Goal: Information Seeking & Learning: Learn about a topic

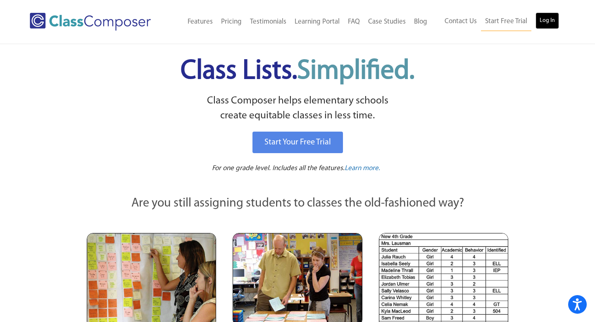
click at [545, 19] on link "Log In" at bounding box center [548, 20] width 24 height 17
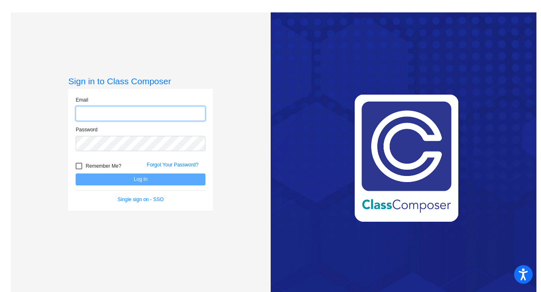
type input "abagley@chillicotheschools.org"
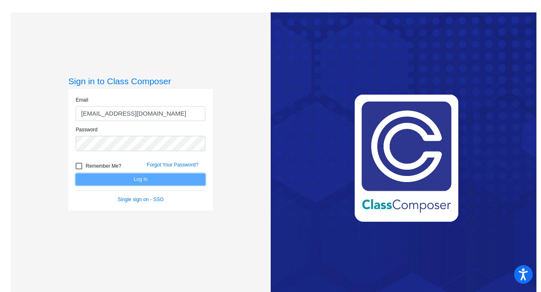
click at [174, 175] on button "Log In" at bounding box center [141, 180] width 130 height 12
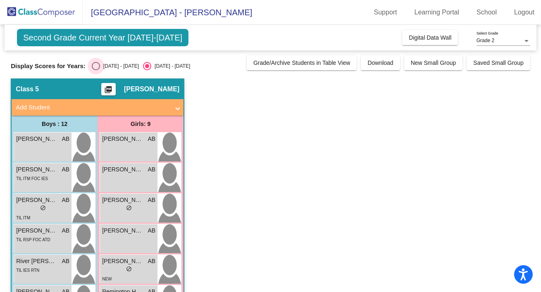
click at [93, 68] on div "Select an option" at bounding box center [96, 66] width 8 height 8
click at [96, 70] on input "2024 - 2025" at bounding box center [96, 70] width 0 height 0
radio input "true"
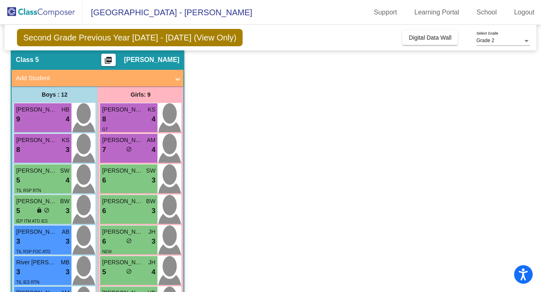
scroll to position [30, 0]
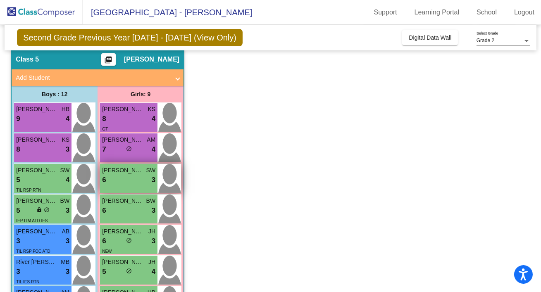
click at [140, 185] on div "Amelia Plaster SW 6 lock do_not_disturb_alt 3" at bounding box center [128, 178] width 57 height 29
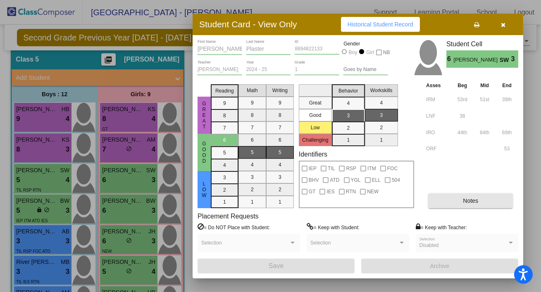
click at [471, 201] on span "Notes" at bounding box center [470, 201] width 15 height 7
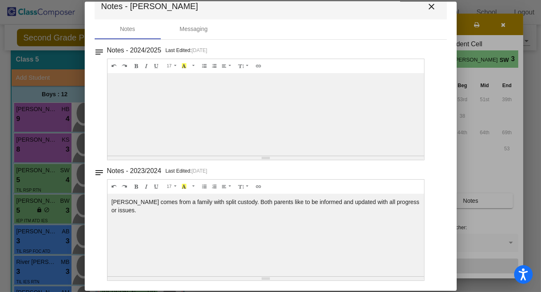
scroll to position [0, 0]
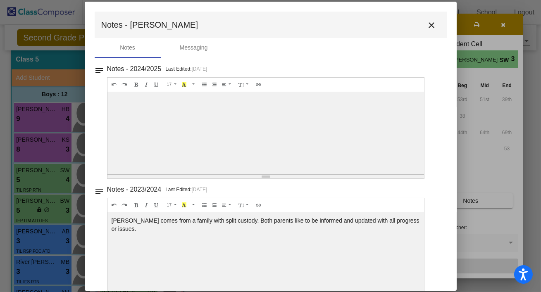
click at [427, 28] on mat-icon "close" at bounding box center [432, 25] width 10 height 10
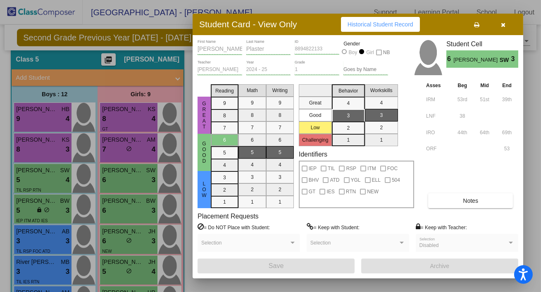
click at [507, 28] on button "button" at bounding box center [503, 24] width 26 height 15
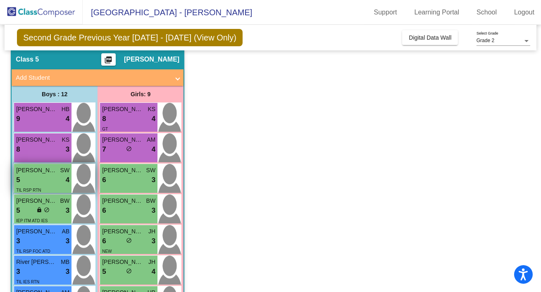
click at [55, 172] on span "Sebastian (Bash) Harding" at bounding box center [36, 170] width 41 height 9
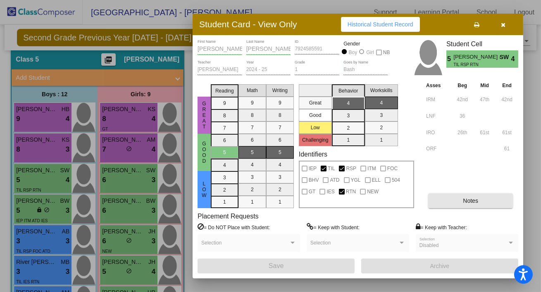
click at [466, 201] on span "Notes" at bounding box center [470, 201] width 15 height 7
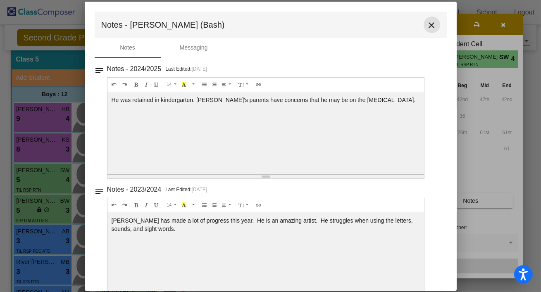
click at [428, 22] on mat-icon "close" at bounding box center [432, 25] width 10 height 10
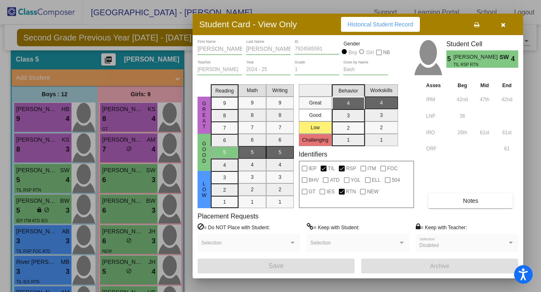
click at [502, 26] on icon "button" at bounding box center [504, 25] width 5 height 6
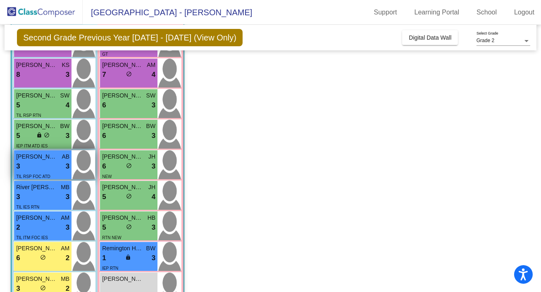
scroll to position [106, 0]
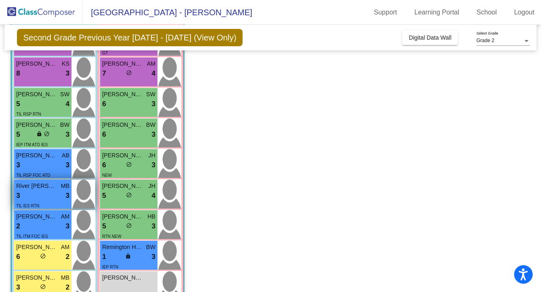
click at [50, 187] on span "River Ashman" at bounding box center [36, 186] width 41 height 9
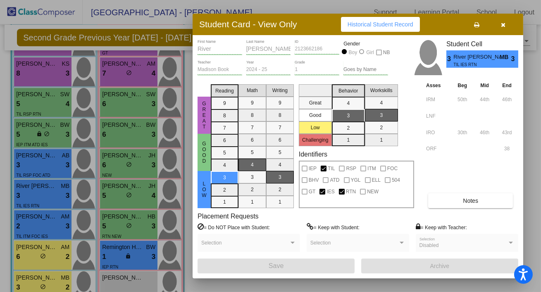
click at [469, 204] on span "Notes" at bounding box center [470, 201] width 15 height 7
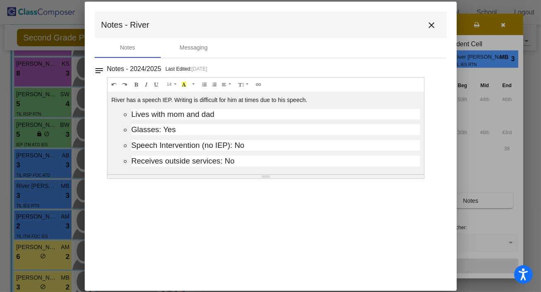
scroll to position [1, 0]
click at [430, 25] on mat-icon "close" at bounding box center [432, 25] width 10 height 10
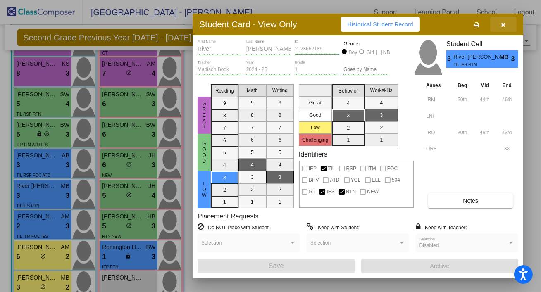
click at [502, 22] on span "button" at bounding box center [504, 24] width 5 height 7
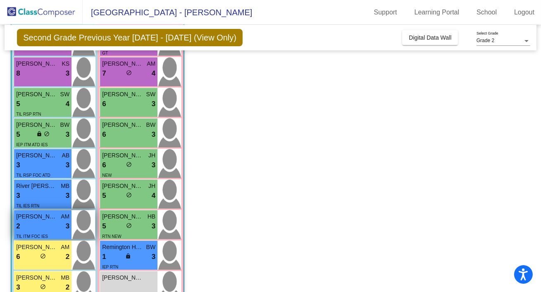
click at [54, 232] on div "TIL ITM FOC IES" at bounding box center [42, 236] width 53 height 9
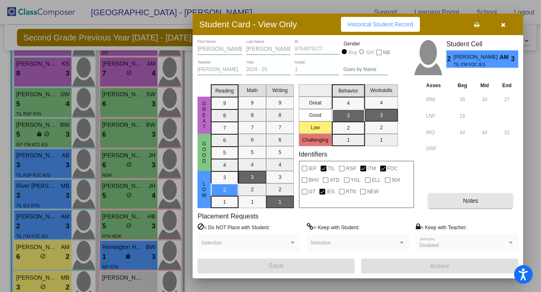
click at [448, 198] on button "Notes" at bounding box center [470, 201] width 85 height 15
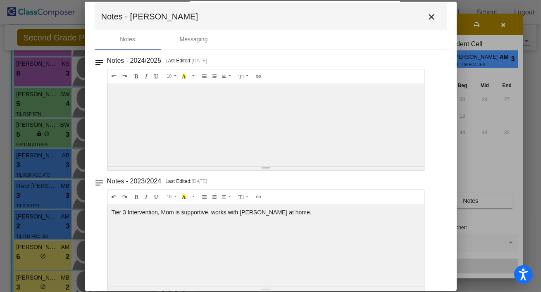
scroll to position [19, 0]
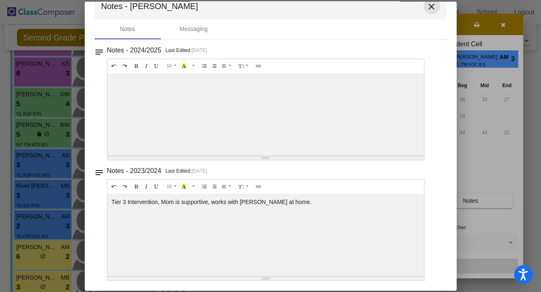
click at [427, 8] on mat-icon "close" at bounding box center [432, 7] width 10 height 10
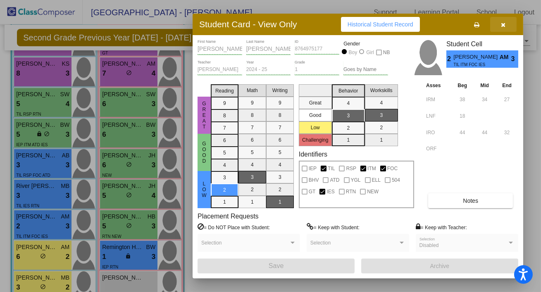
click at [502, 28] on button "button" at bounding box center [503, 24] width 26 height 15
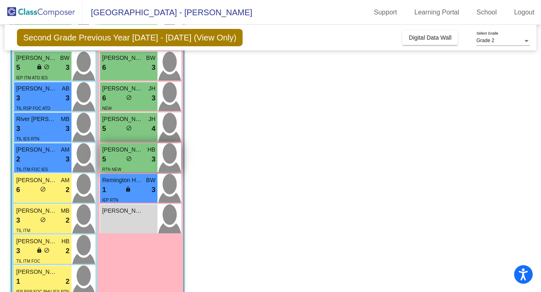
scroll to position [170, 0]
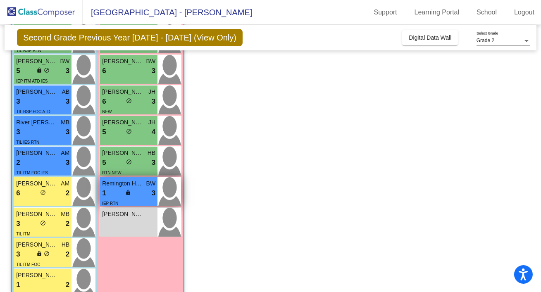
click at [127, 200] on div "IEP RTN" at bounding box center [128, 203] width 53 height 9
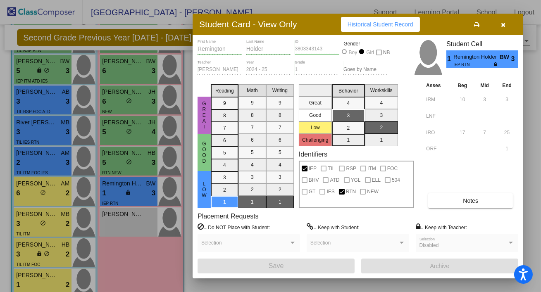
click at [505, 24] on icon "button" at bounding box center [504, 25] width 5 height 6
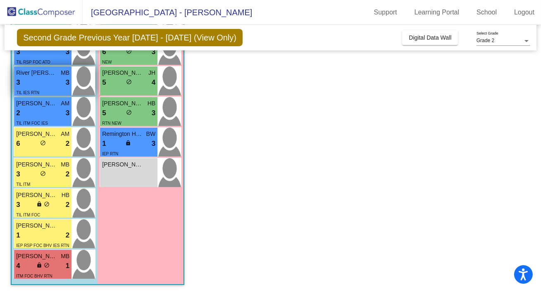
scroll to position [220, 0]
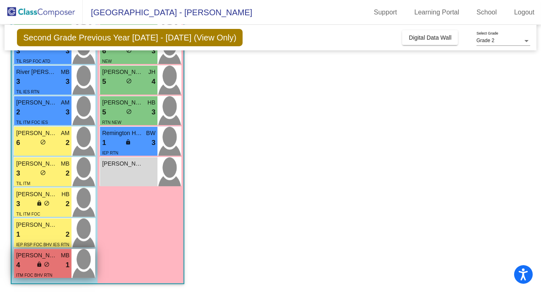
click at [41, 266] on span "lock" at bounding box center [39, 265] width 6 height 6
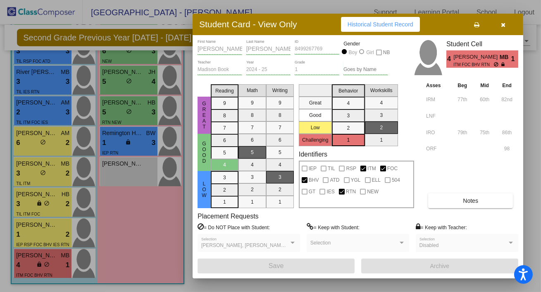
click at [461, 204] on button "Notes" at bounding box center [470, 201] width 85 height 15
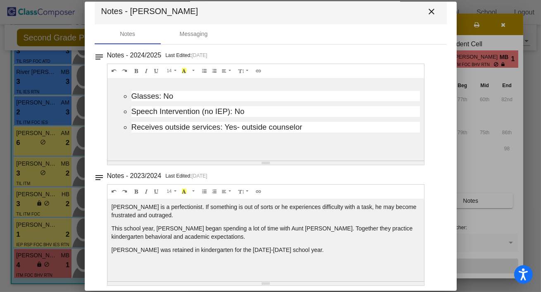
scroll to position [11, 0]
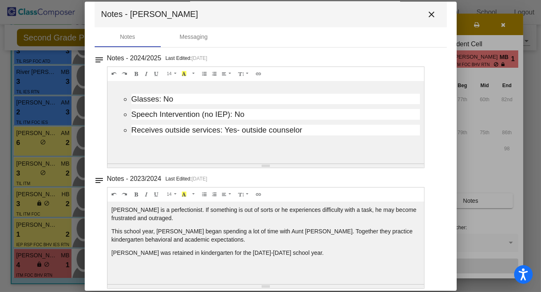
click at [427, 14] on mat-icon "close" at bounding box center [432, 15] width 10 height 10
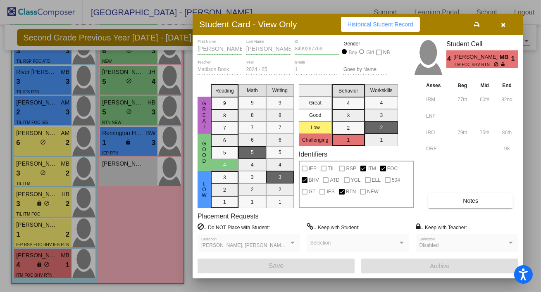
click at [503, 29] on button "button" at bounding box center [503, 24] width 26 height 15
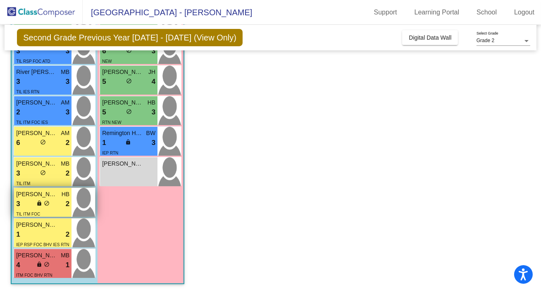
click at [47, 193] on span "Rugar Grant" at bounding box center [36, 194] width 41 height 9
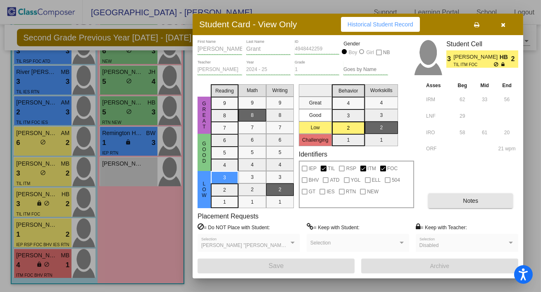
click at [479, 199] on button "Notes" at bounding box center [470, 201] width 85 height 15
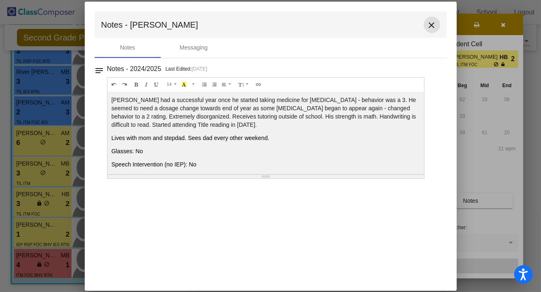
click at [430, 22] on mat-icon "close" at bounding box center [432, 25] width 10 height 10
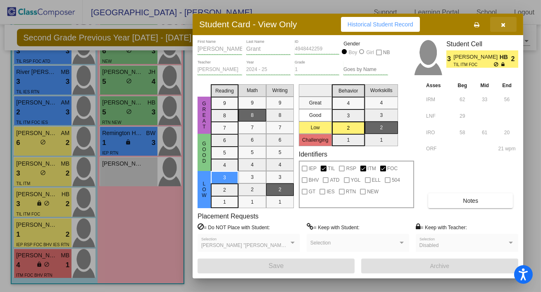
click at [502, 26] on icon "button" at bounding box center [504, 25] width 5 height 6
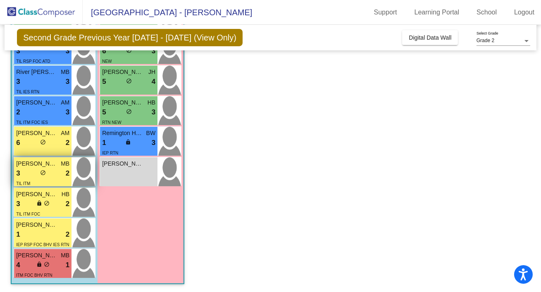
click at [44, 180] on div "TIL ITM" at bounding box center [42, 183] width 53 height 9
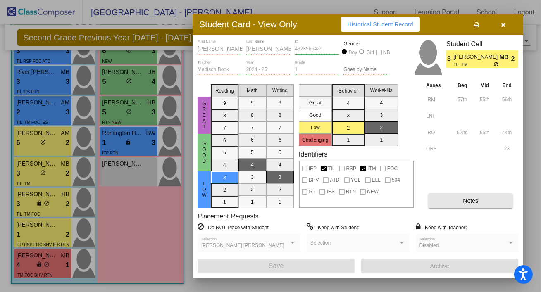
click at [471, 200] on span "Notes" at bounding box center [470, 201] width 15 height 7
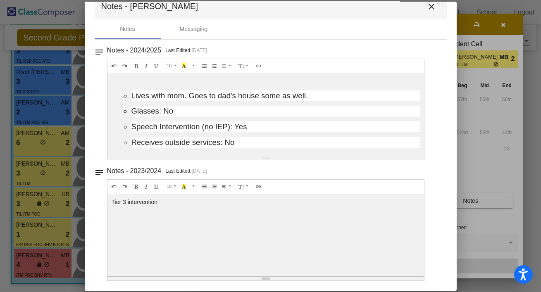
scroll to position [0, 0]
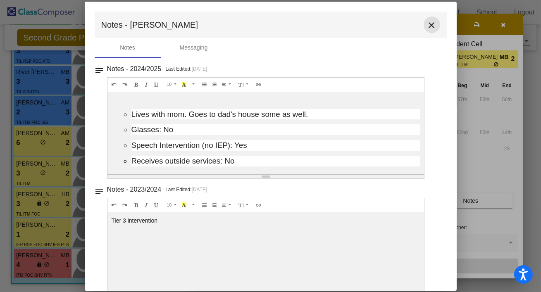
click at [427, 24] on mat-icon "close" at bounding box center [432, 25] width 10 height 10
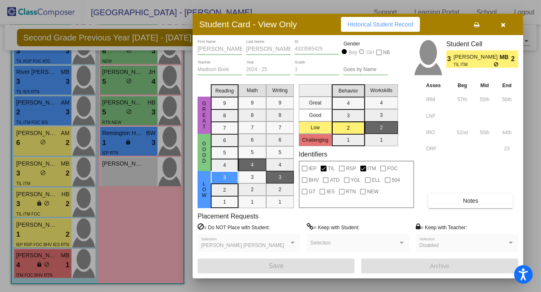
click at [505, 22] on span "button" at bounding box center [504, 24] width 5 height 7
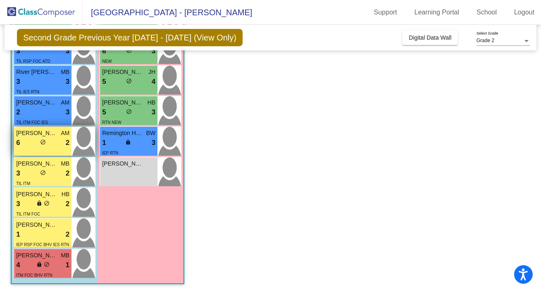
click at [51, 143] on div "6 lock do_not_disturb_alt 2" at bounding box center [42, 143] width 53 height 11
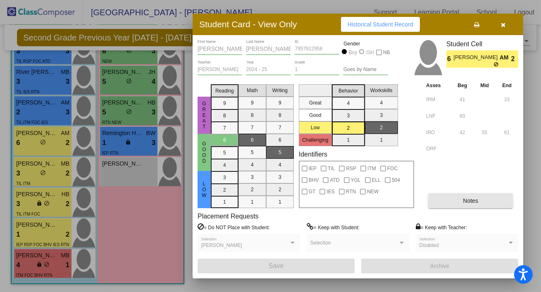
click at [474, 202] on span "Notes" at bounding box center [470, 201] width 15 height 7
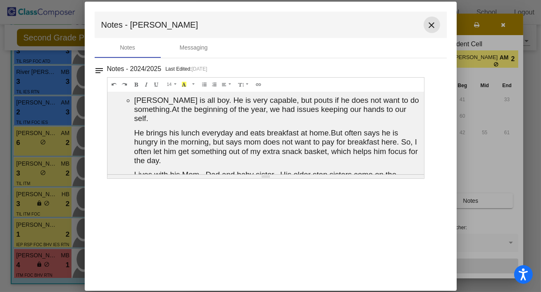
click at [435, 28] on mat-icon "close" at bounding box center [432, 25] width 10 height 10
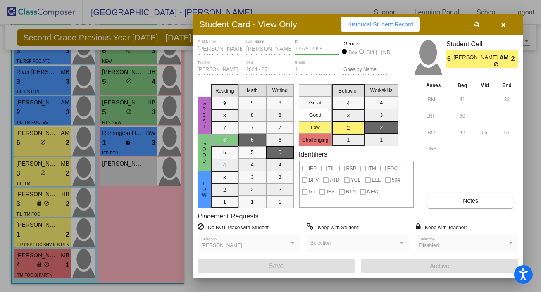
click at [506, 28] on button "button" at bounding box center [503, 24] width 26 height 15
